Goal: Register for event/course

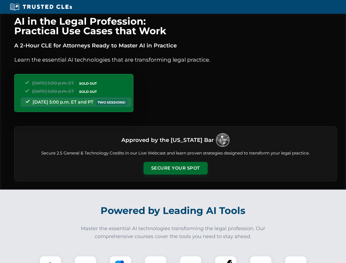
click at [175, 168] on button "Secure Your Spot" at bounding box center [176, 168] width 64 height 13
click at [50, 260] on img at bounding box center [50, 267] width 16 height 16
